Goal: Navigation & Orientation: Find specific page/section

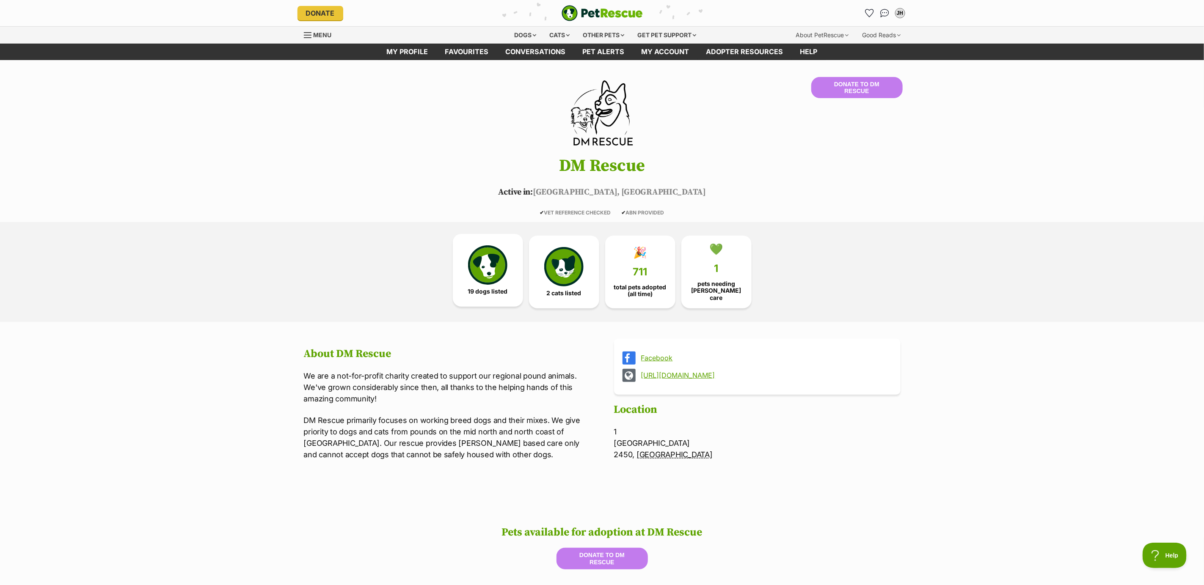
click at [496, 273] on img at bounding box center [487, 264] width 39 height 39
